Goal: Find specific page/section: Find specific page/section

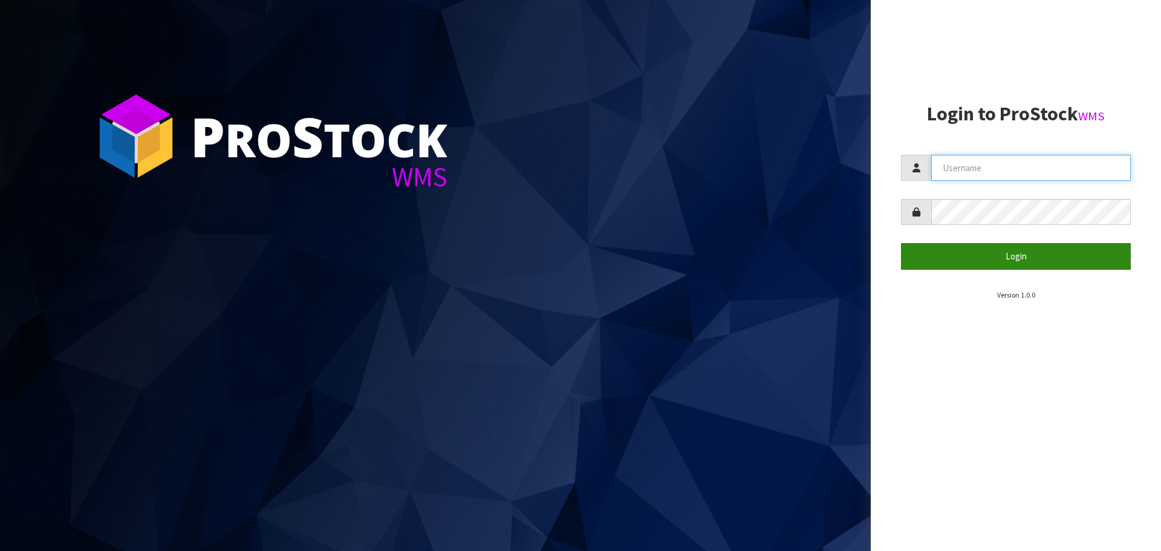
type input "[PERSON_NAME]"
click at [982, 258] on button "Login" at bounding box center [1016, 256] width 230 height 26
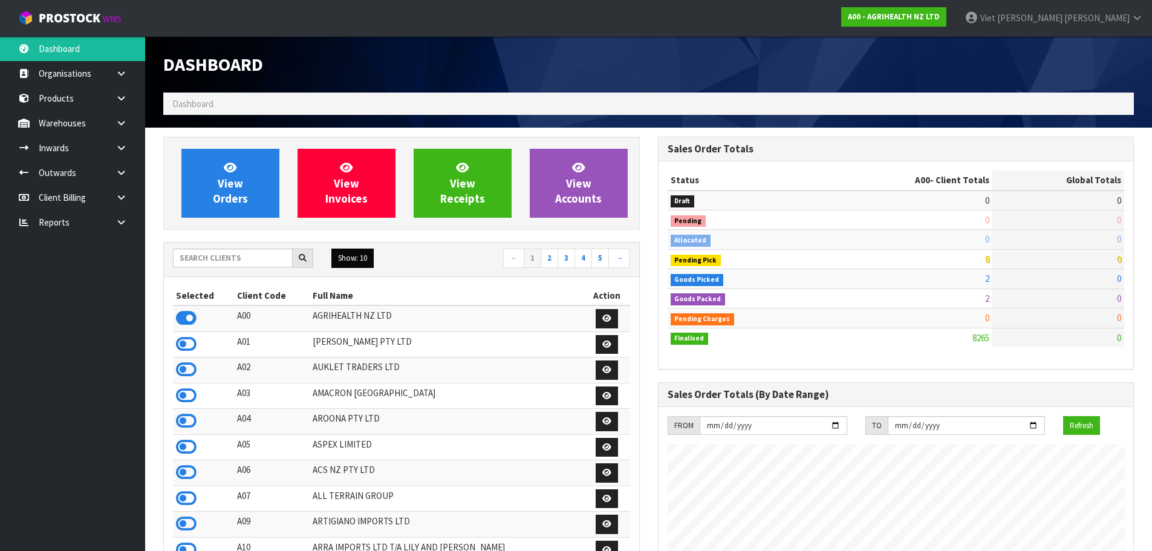
scroll to position [916, 494]
click at [244, 263] on input "text" at bounding box center [233, 258] width 120 height 19
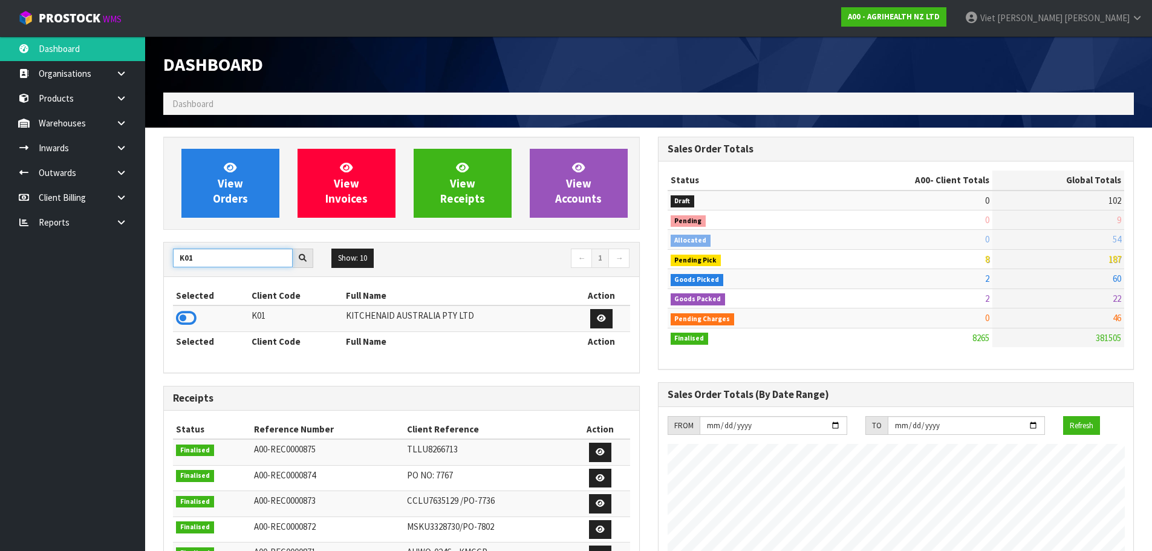
type input "K01"
click at [185, 310] on icon at bounding box center [186, 318] width 21 height 18
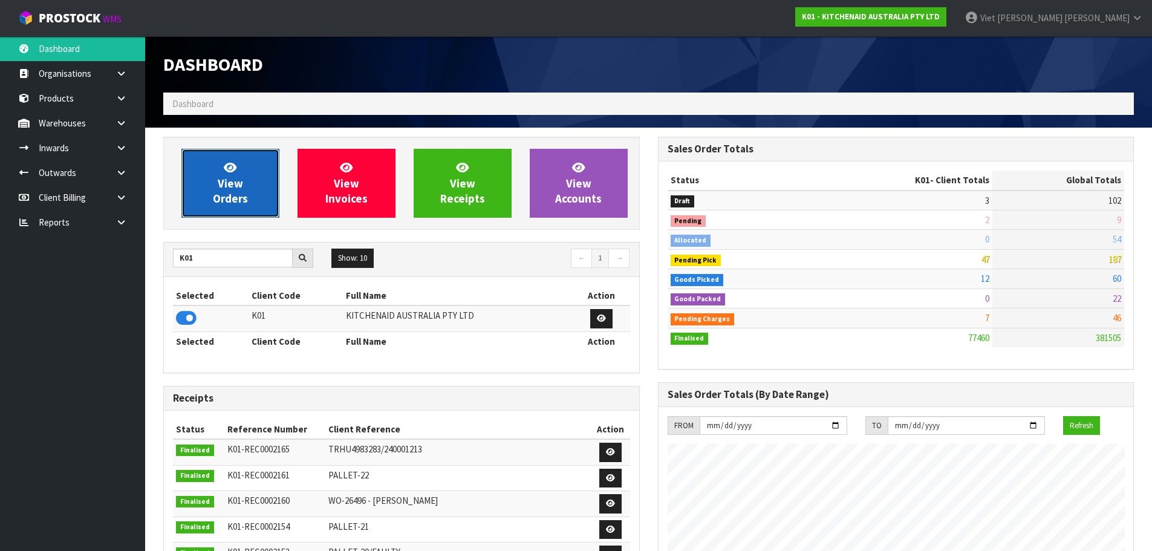
click at [235, 209] on link "View Orders" at bounding box center [230, 183] width 98 height 69
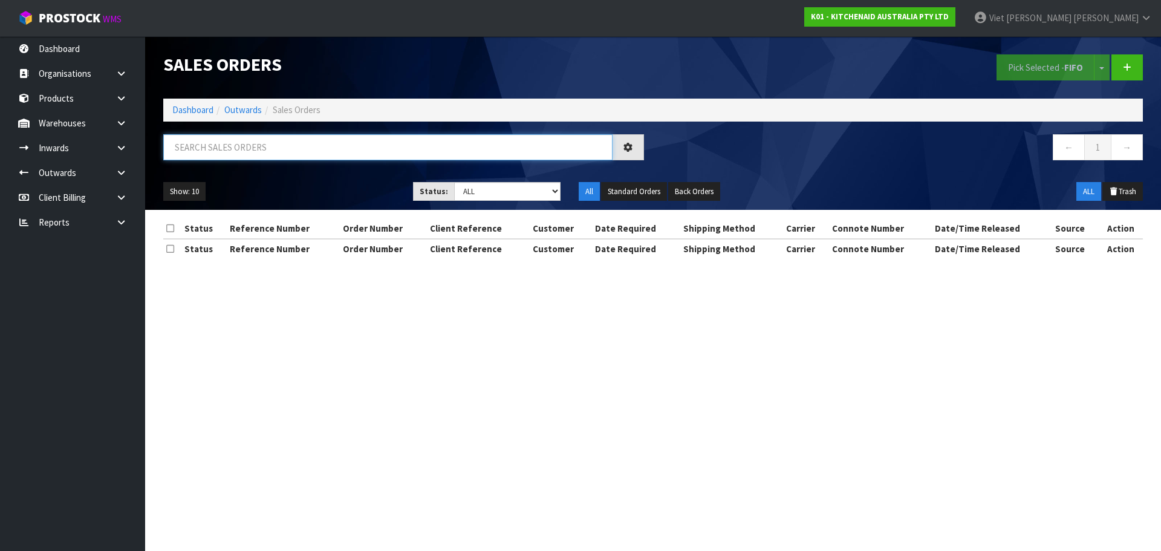
click at [293, 143] on input "text" at bounding box center [387, 147] width 449 height 26
paste input "[PERSON_NAME]"
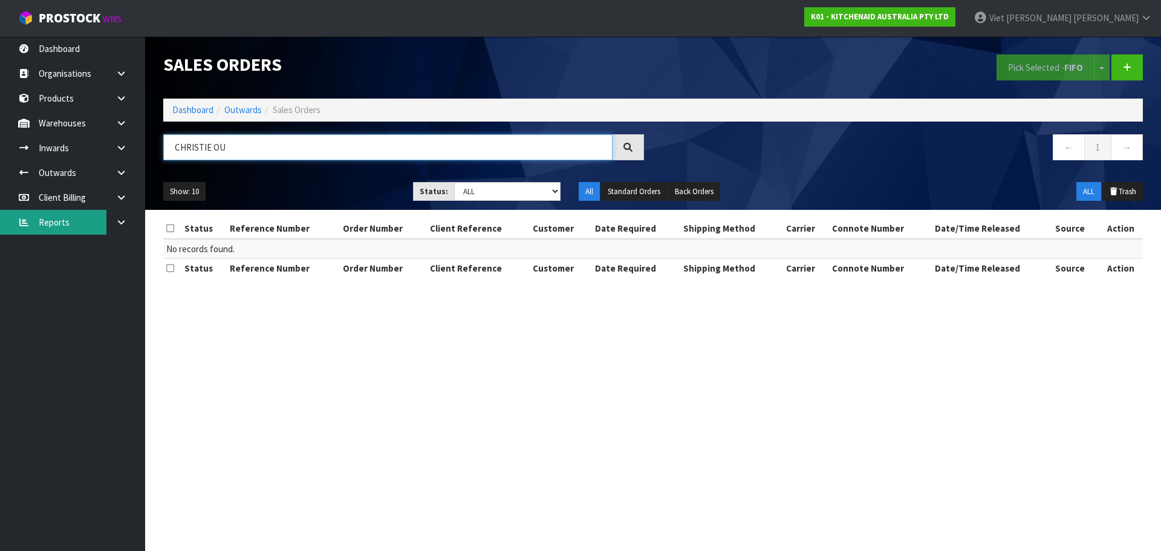
type input "CHRISTIE OU"
